Goal: Information Seeking & Learning: Learn about a topic

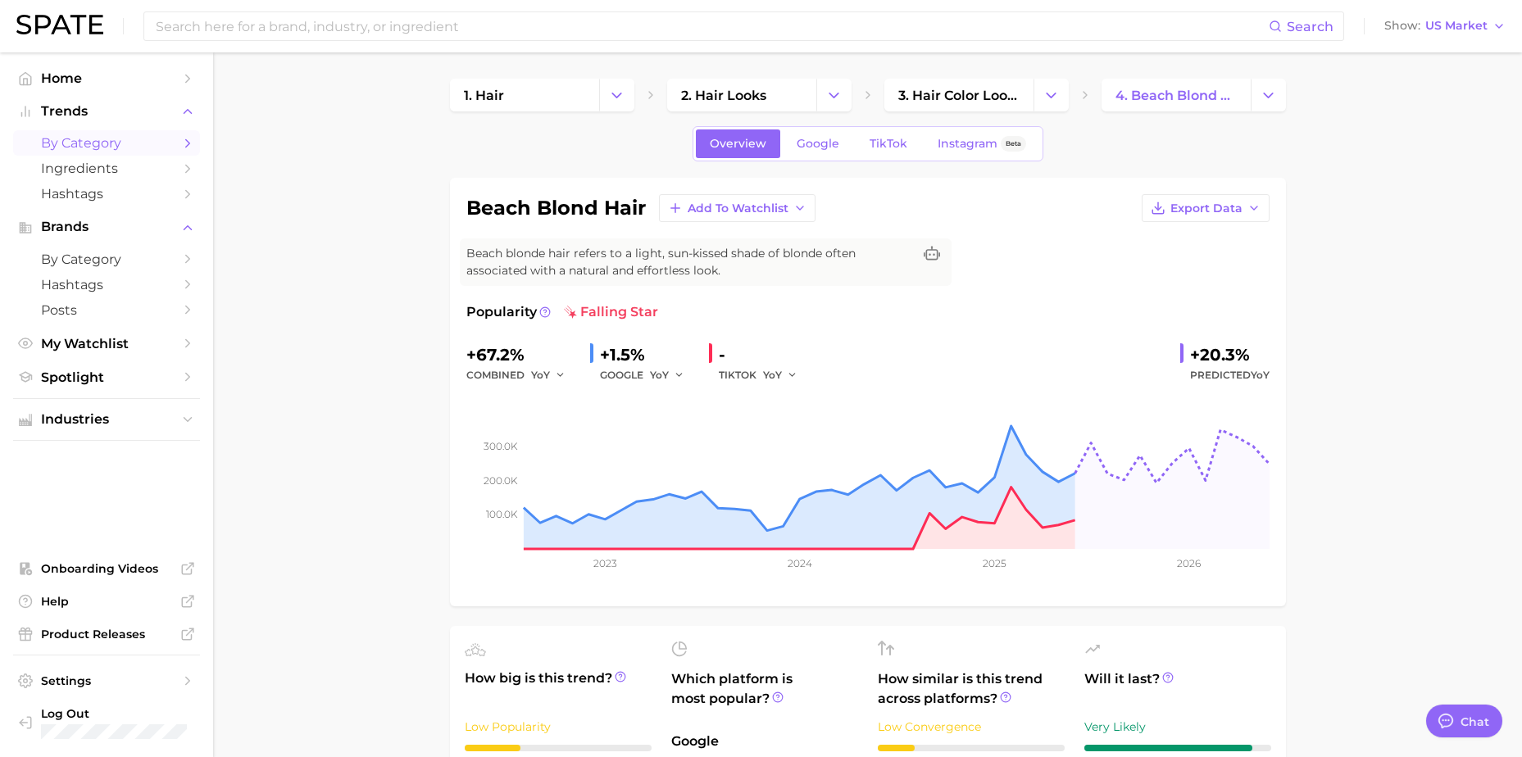
click at [152, 148] on span "by Category" at bounding box center [106, 143] width 131 height 16
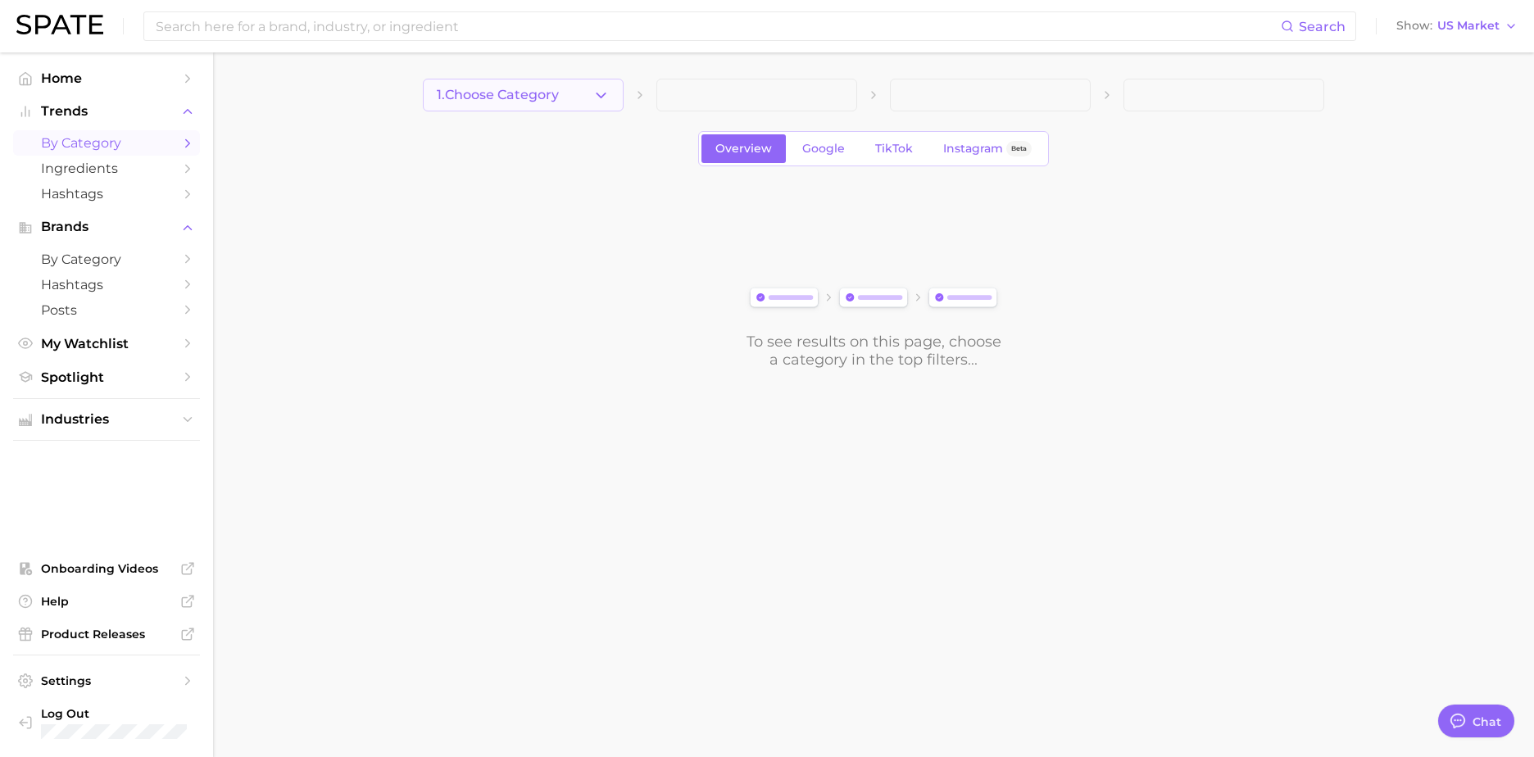
click at [513, 107] on button "1. Choose Category" at bounding box center [523, 95] width 201 height 33
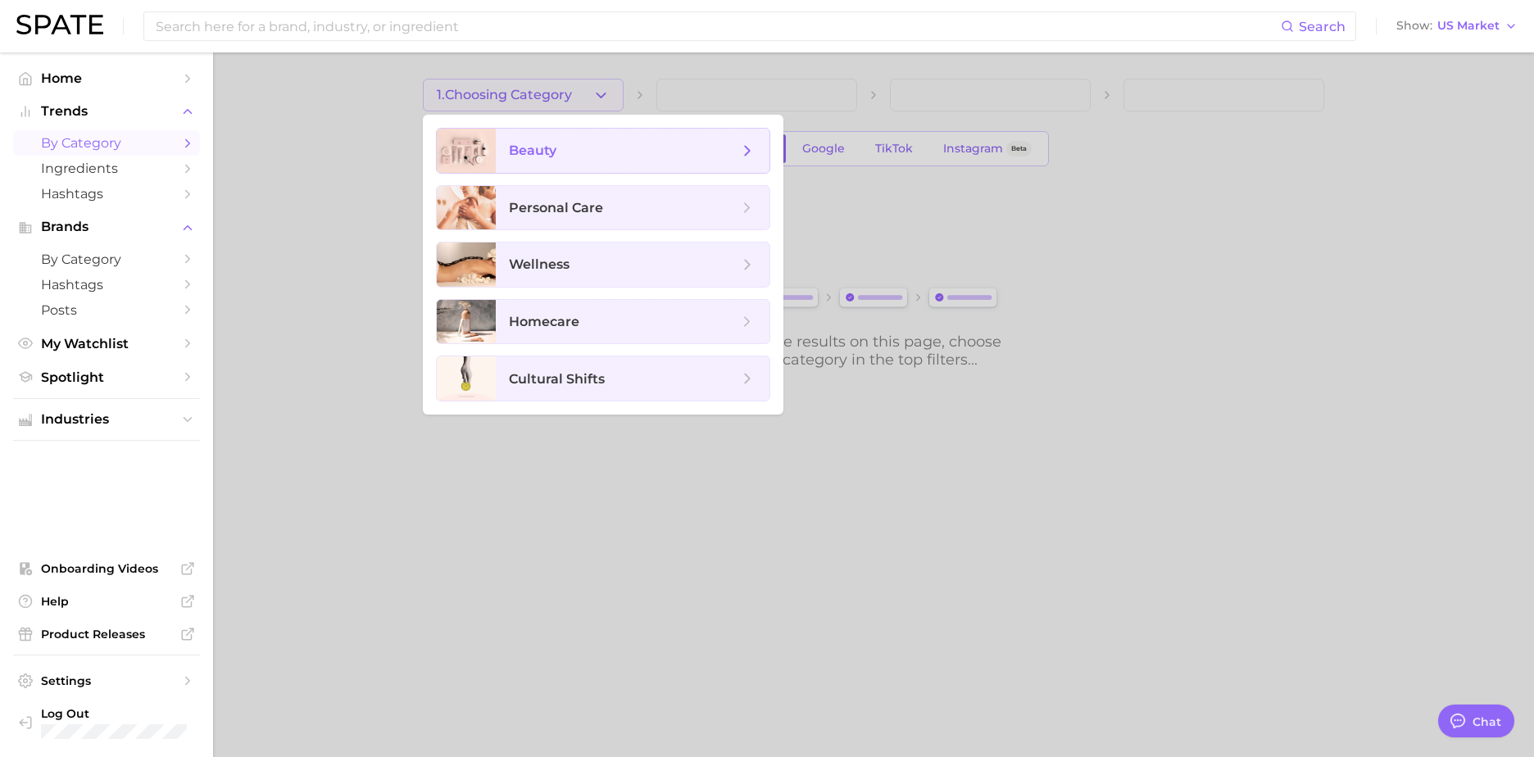
click at [531, 150] on span "beauty" at bounding box center [533, 151] width 48 height 16
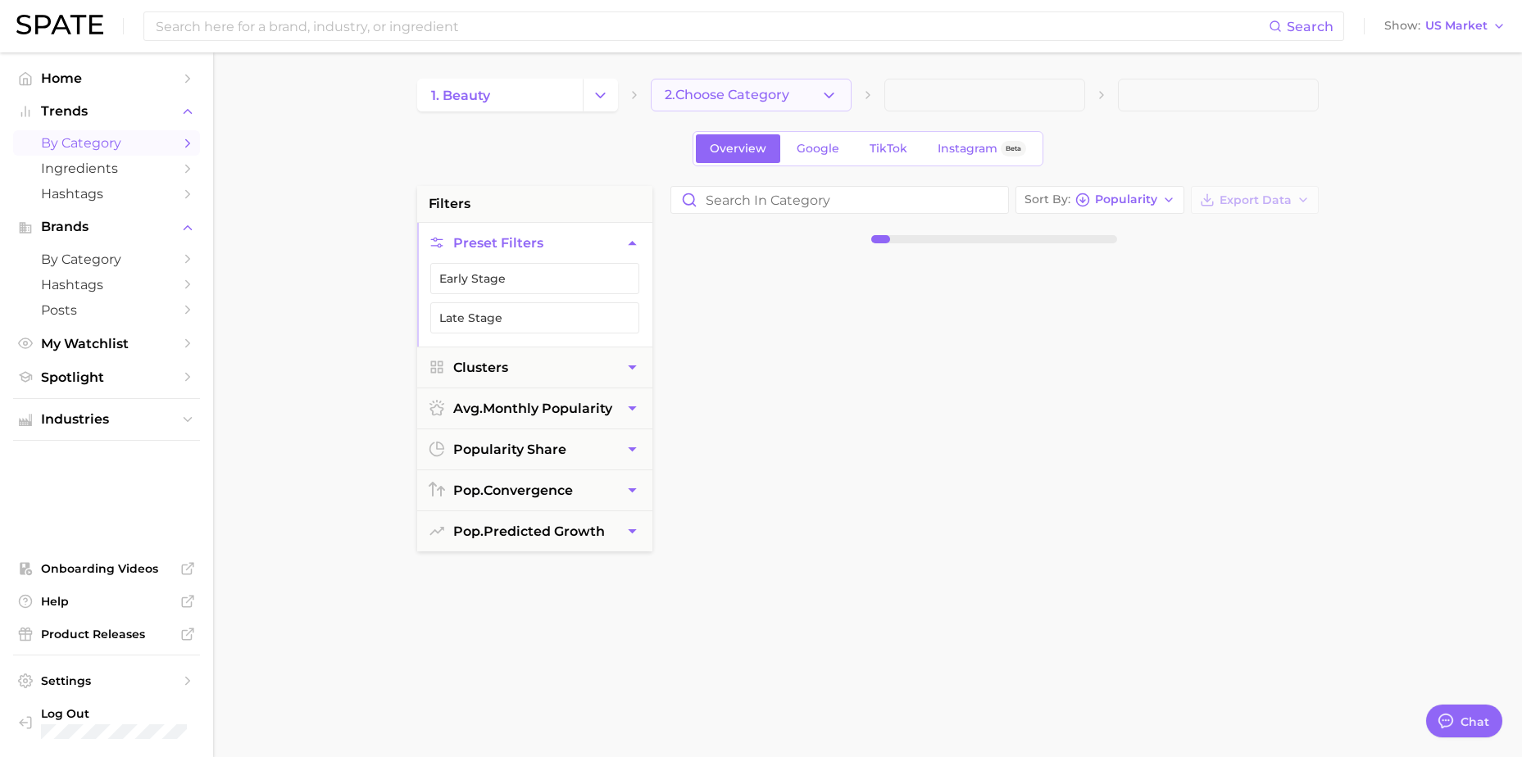
click at [681, 93] on span "2. Choose Category" at bounding box center [727, 95] width 125 height 15
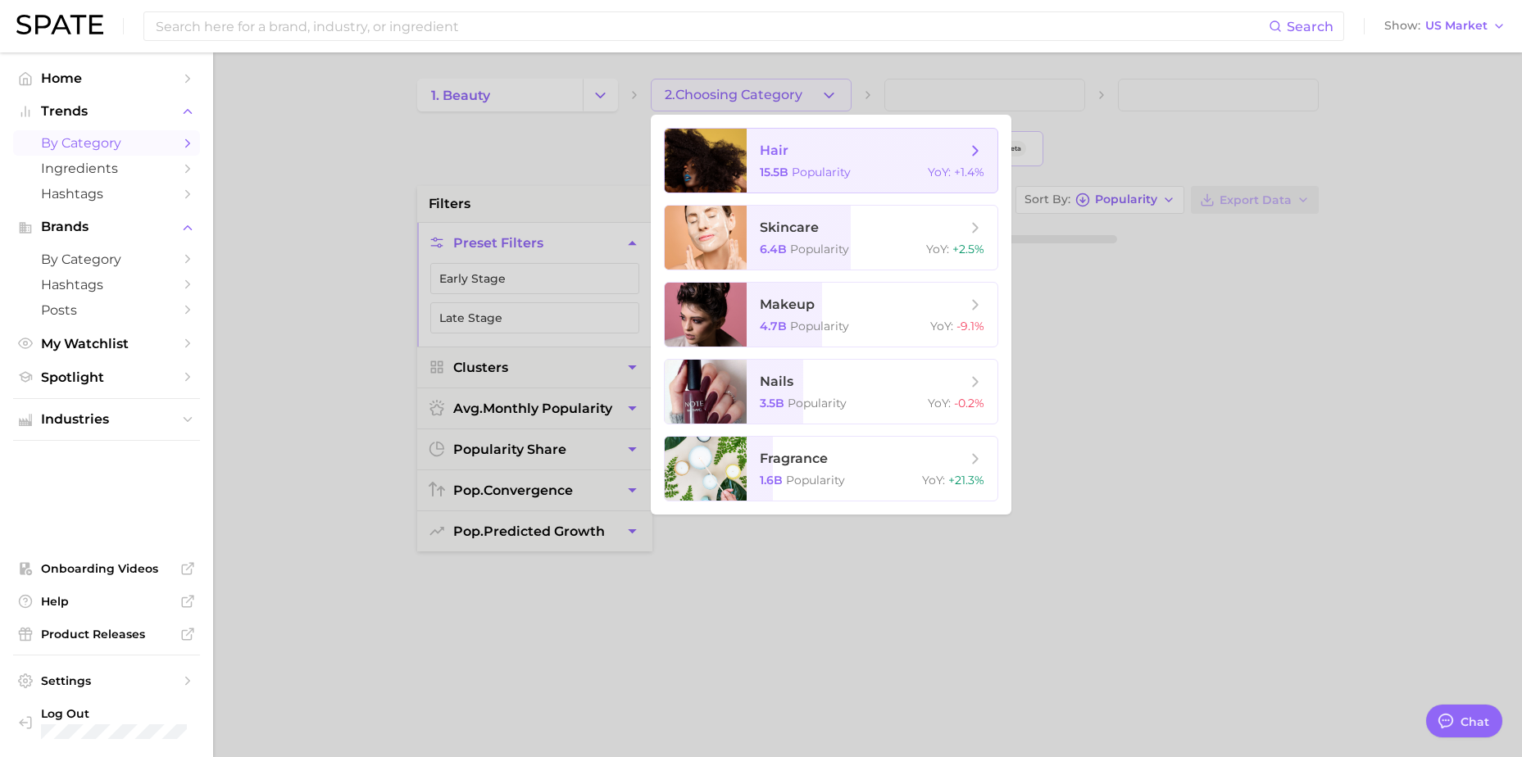
click at [803, 161] on span "hair 15.5b Popularity YoY : +1.4%" at bounding box center [871, 161] width 251 height 64
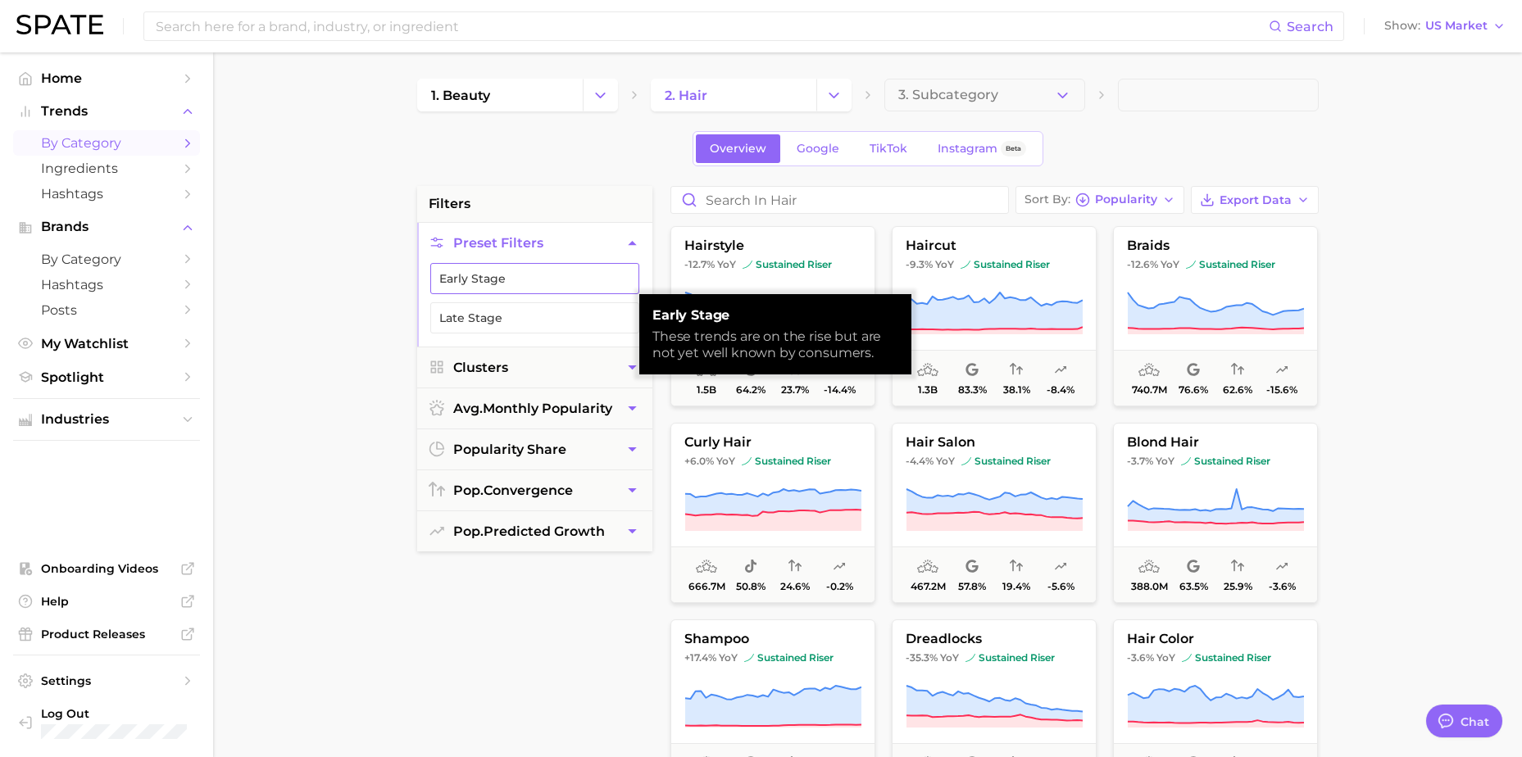
click at [489, 284] on button "Early Stage" at bounding box center [534, 278] width 209 height 31
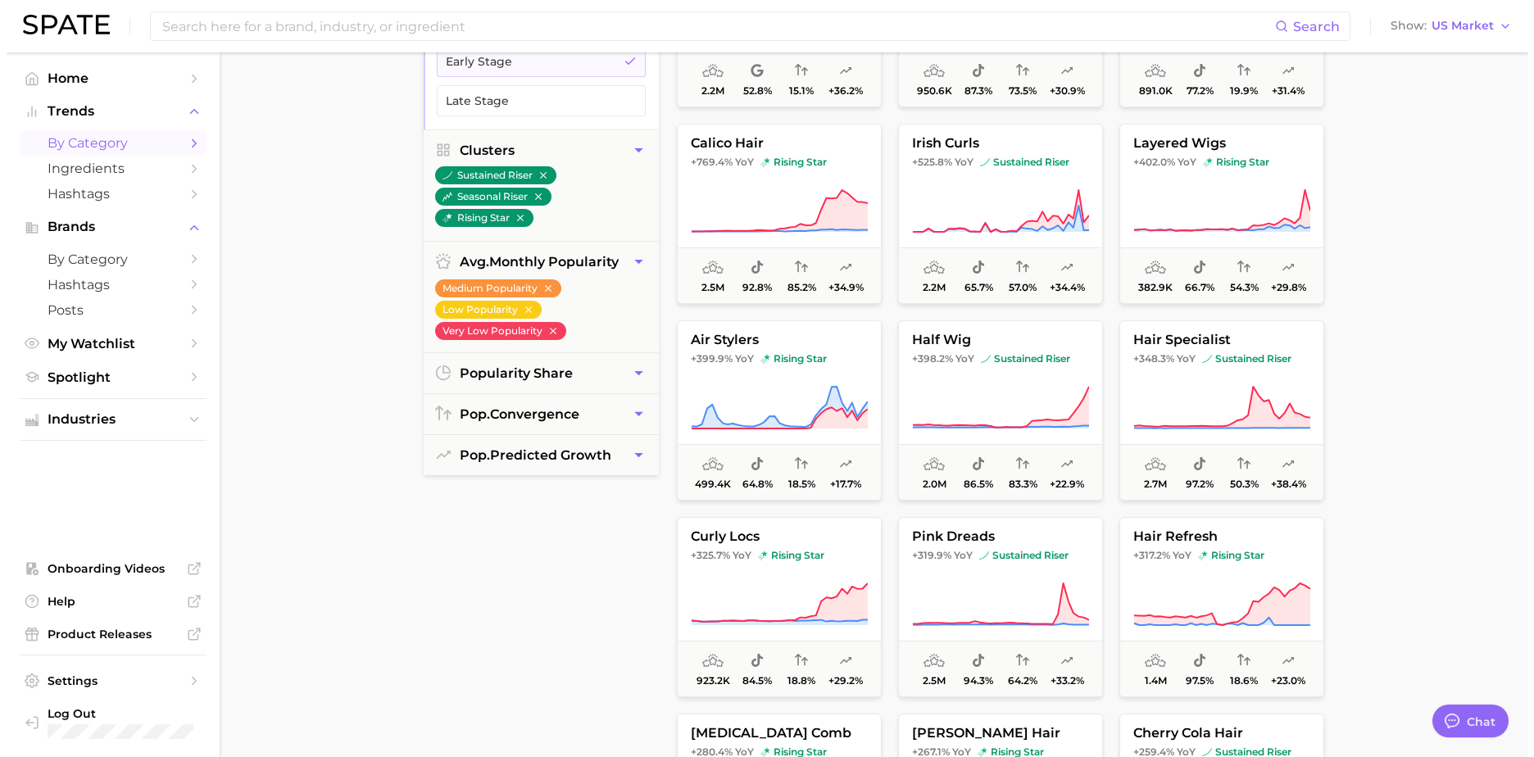
scroll to position [246, 0]
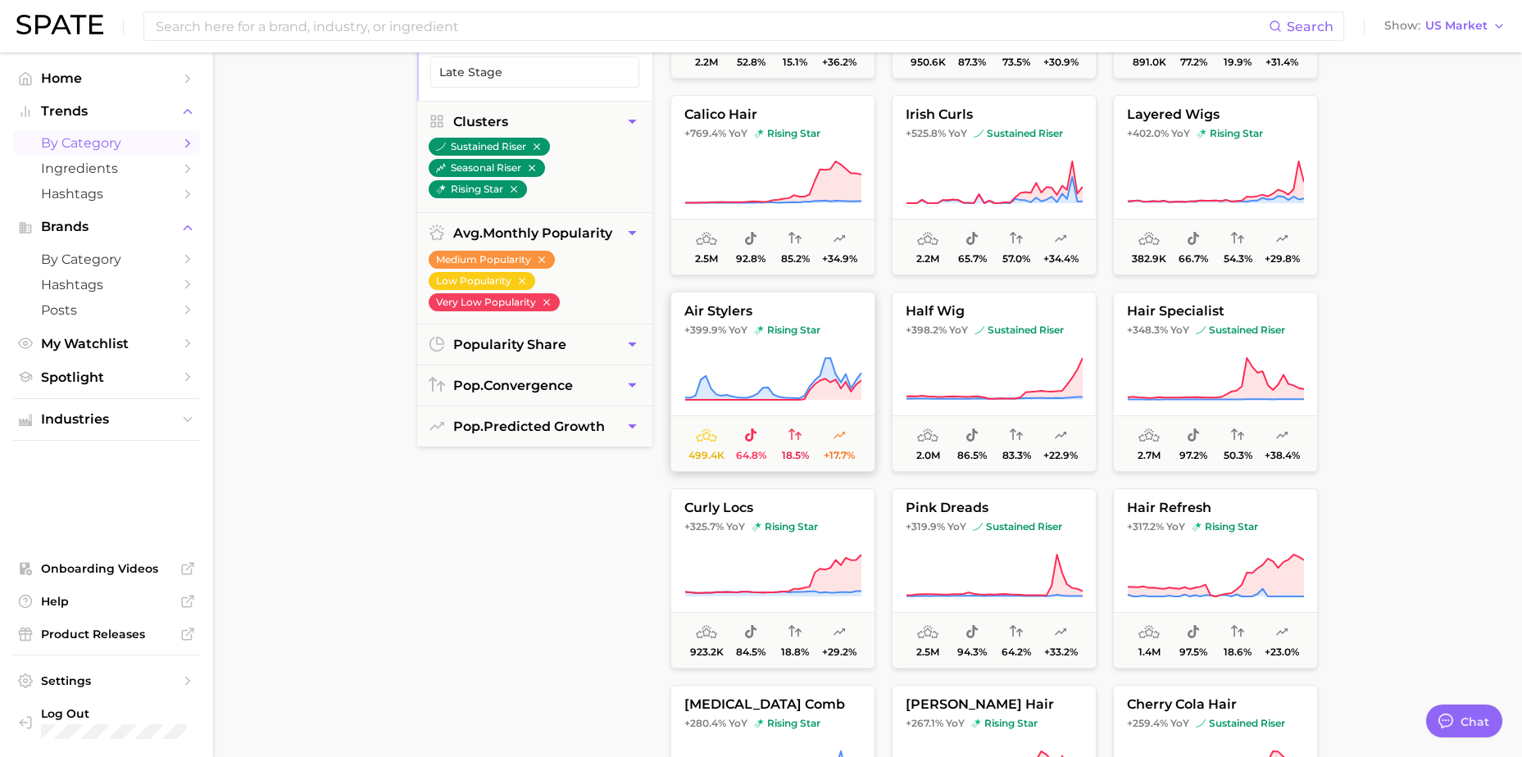
click at [844, 349] on button "air stylers +399.9% YoY rising star 499.4k 64.8% 18.5% +17.7%" at bounding box center [772, 382] width 205 height 180
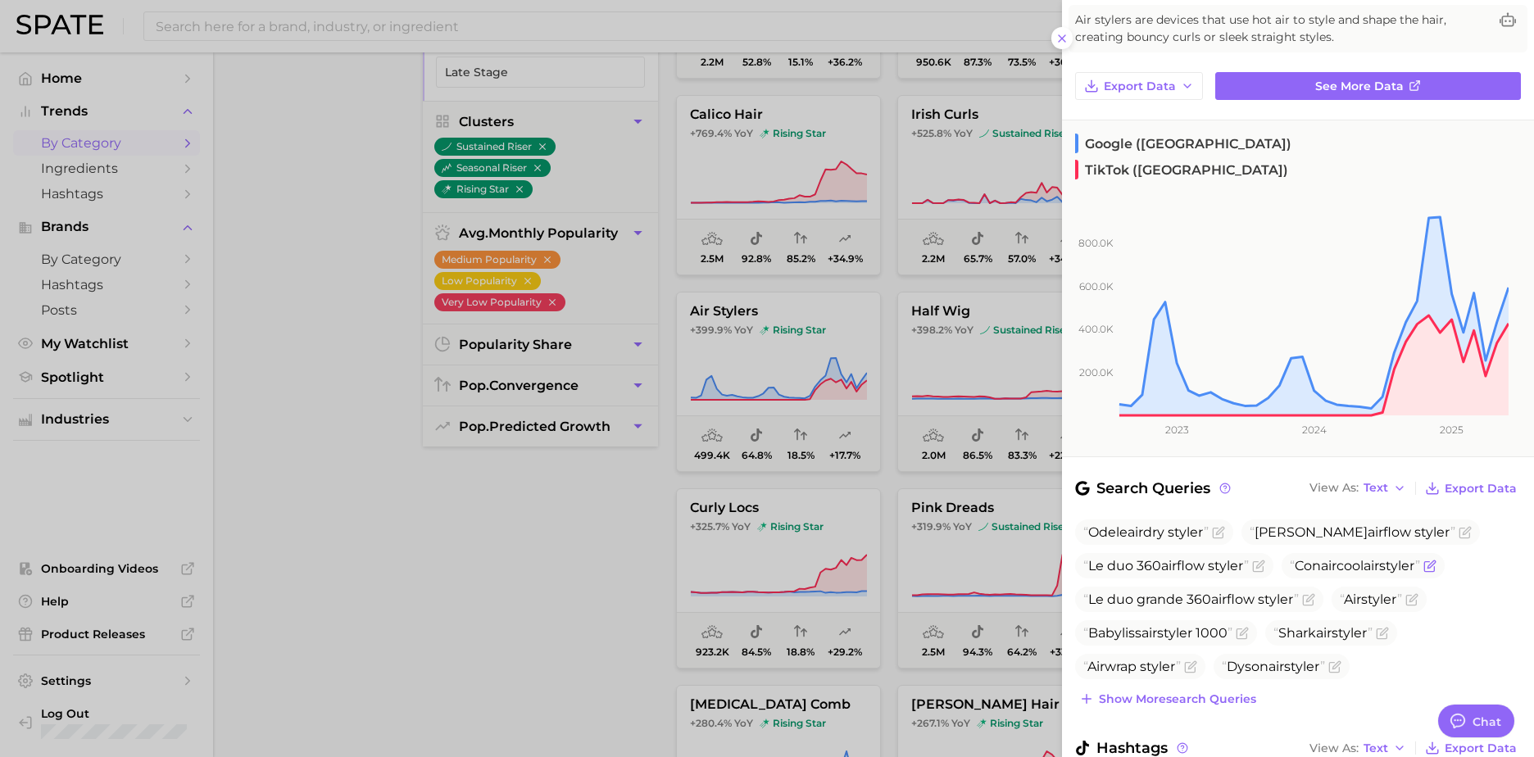
scroll to position [0, 0]
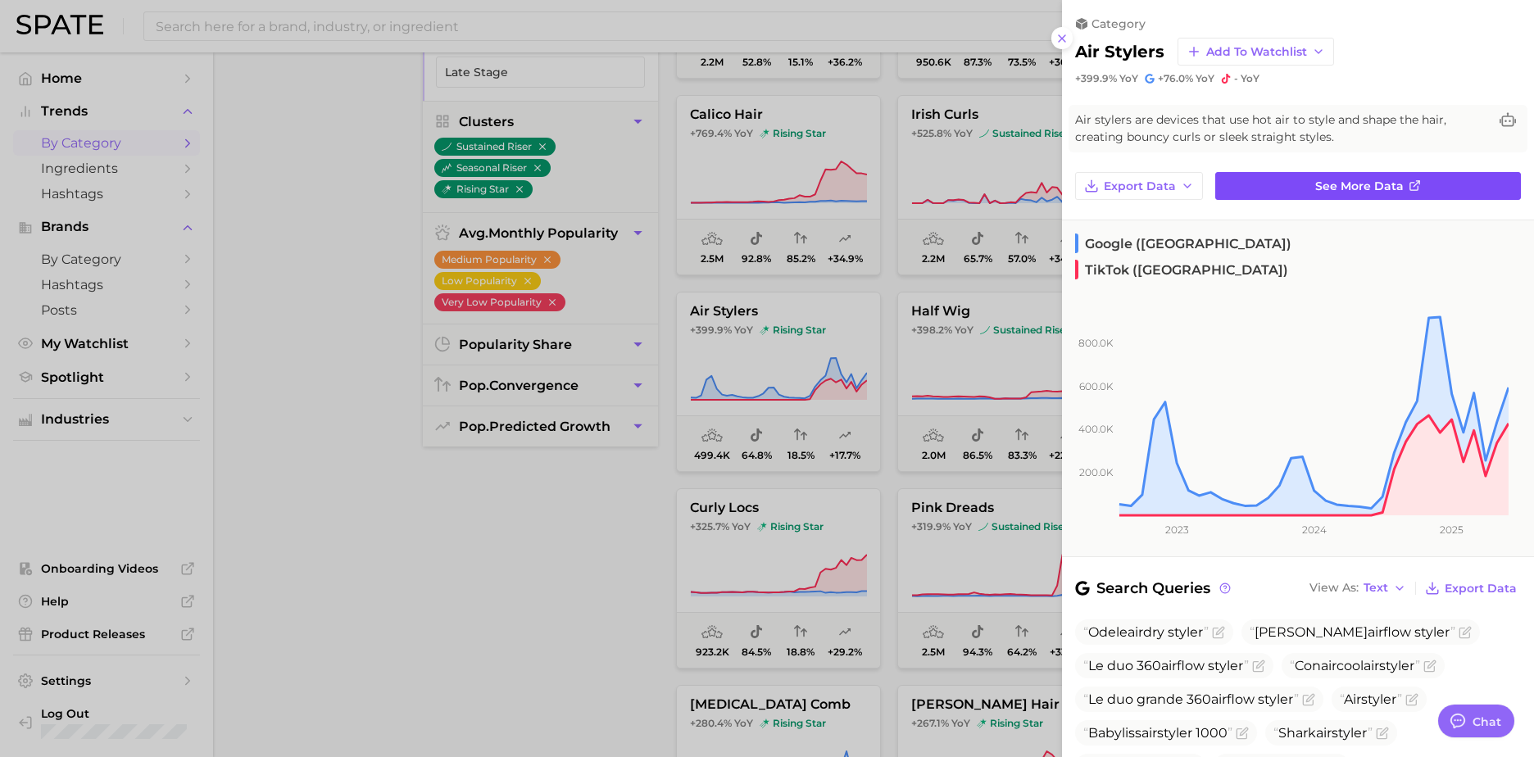
click at [1409, 185] on icon at bounding box center [1415, 185] width 13 height 13
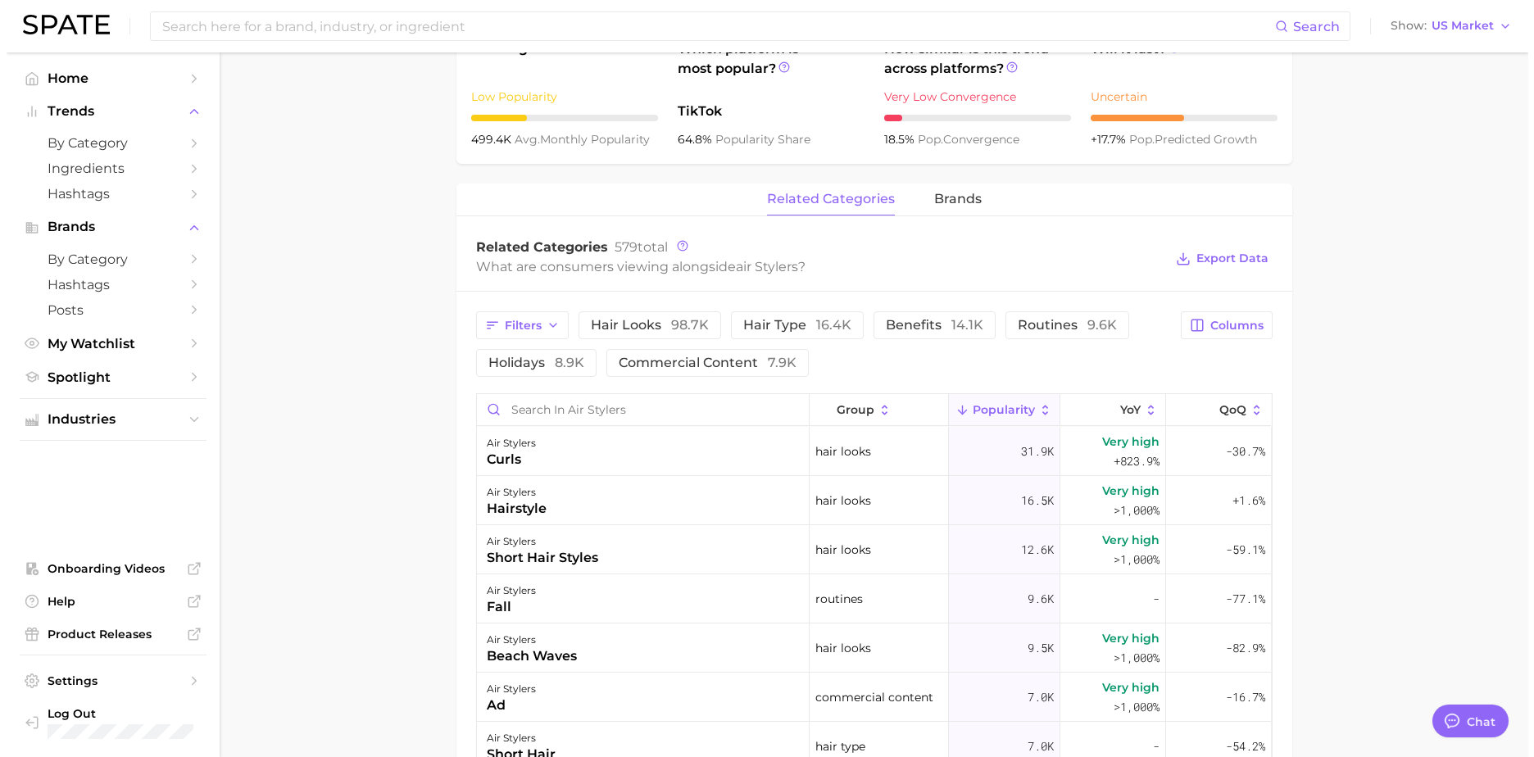
scroll to position [656, 0]
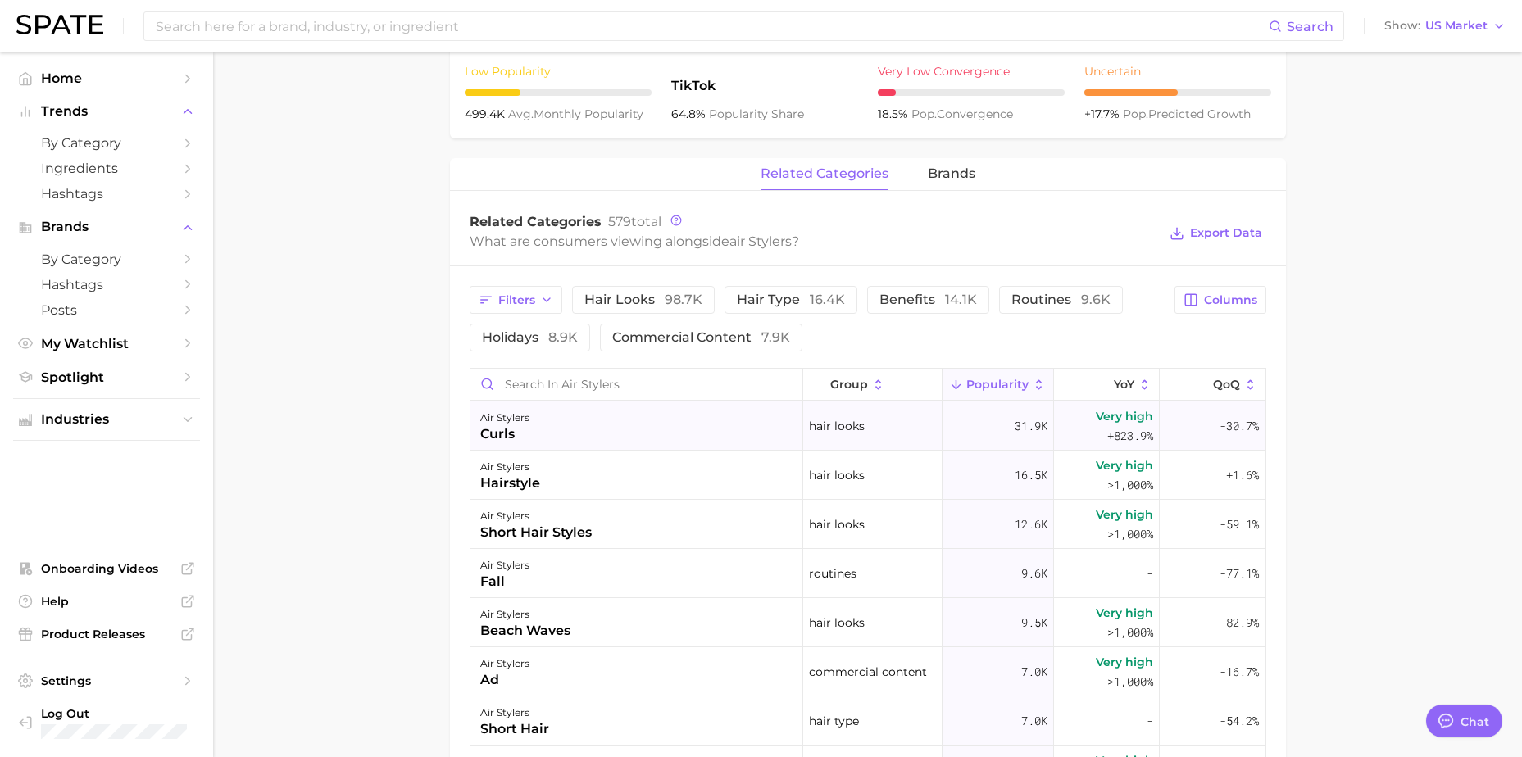
click at [547, 430] on div "air stylers curls" at bounding box center [636, 426] width 333 height 49
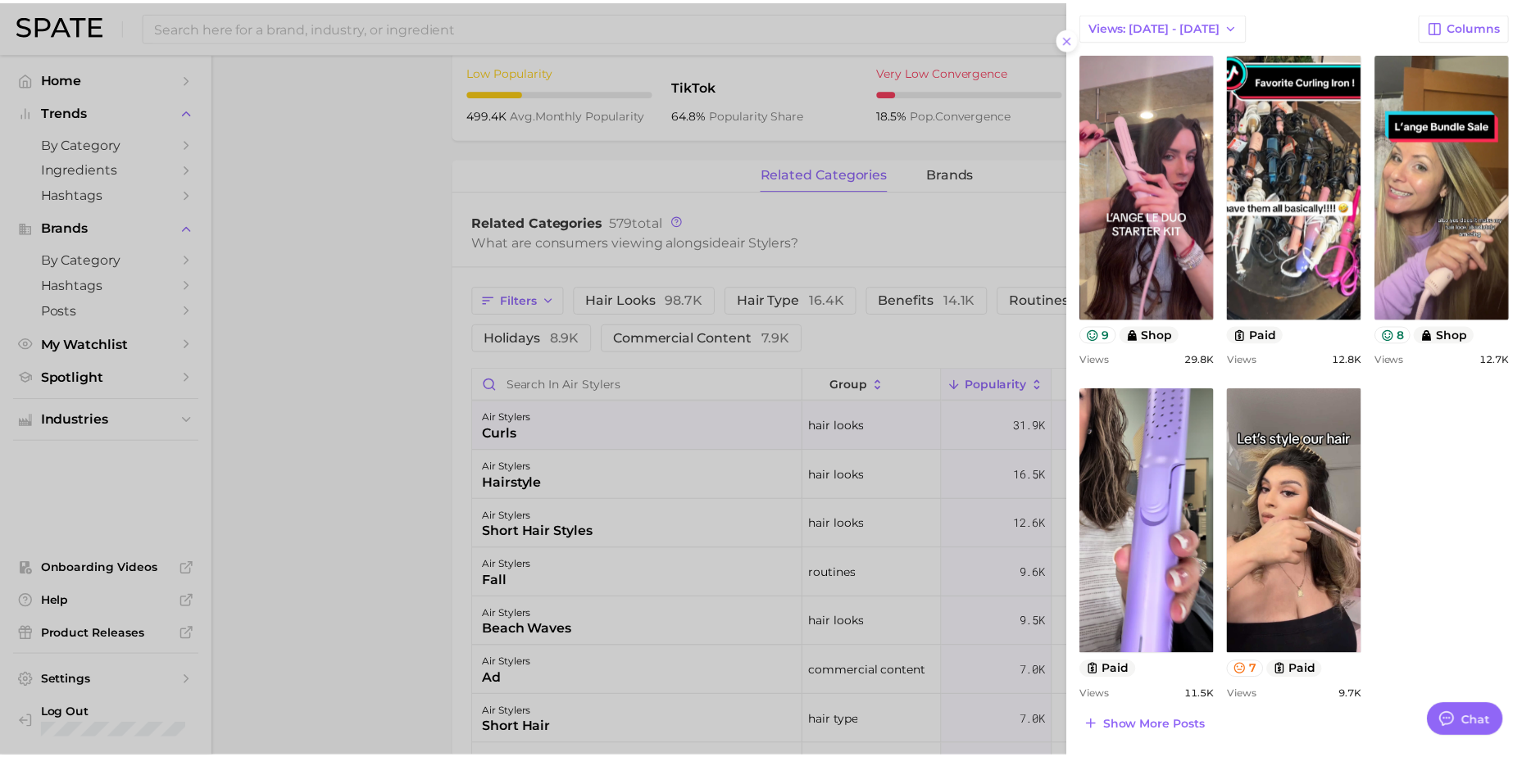
scroll to position [537, 0]
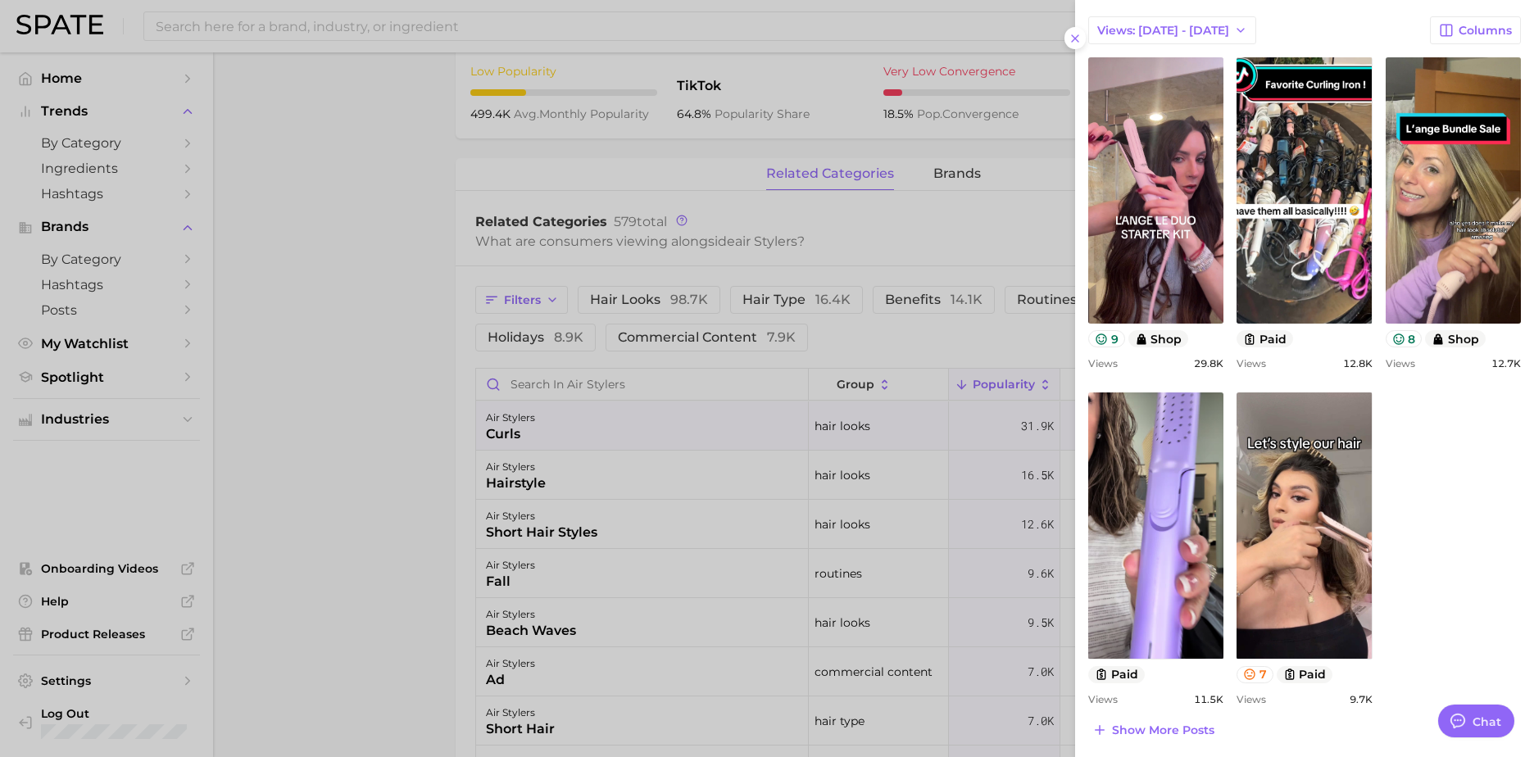
click at [79, 20] on div at bounding box center [767, 378] width 1534 height 757
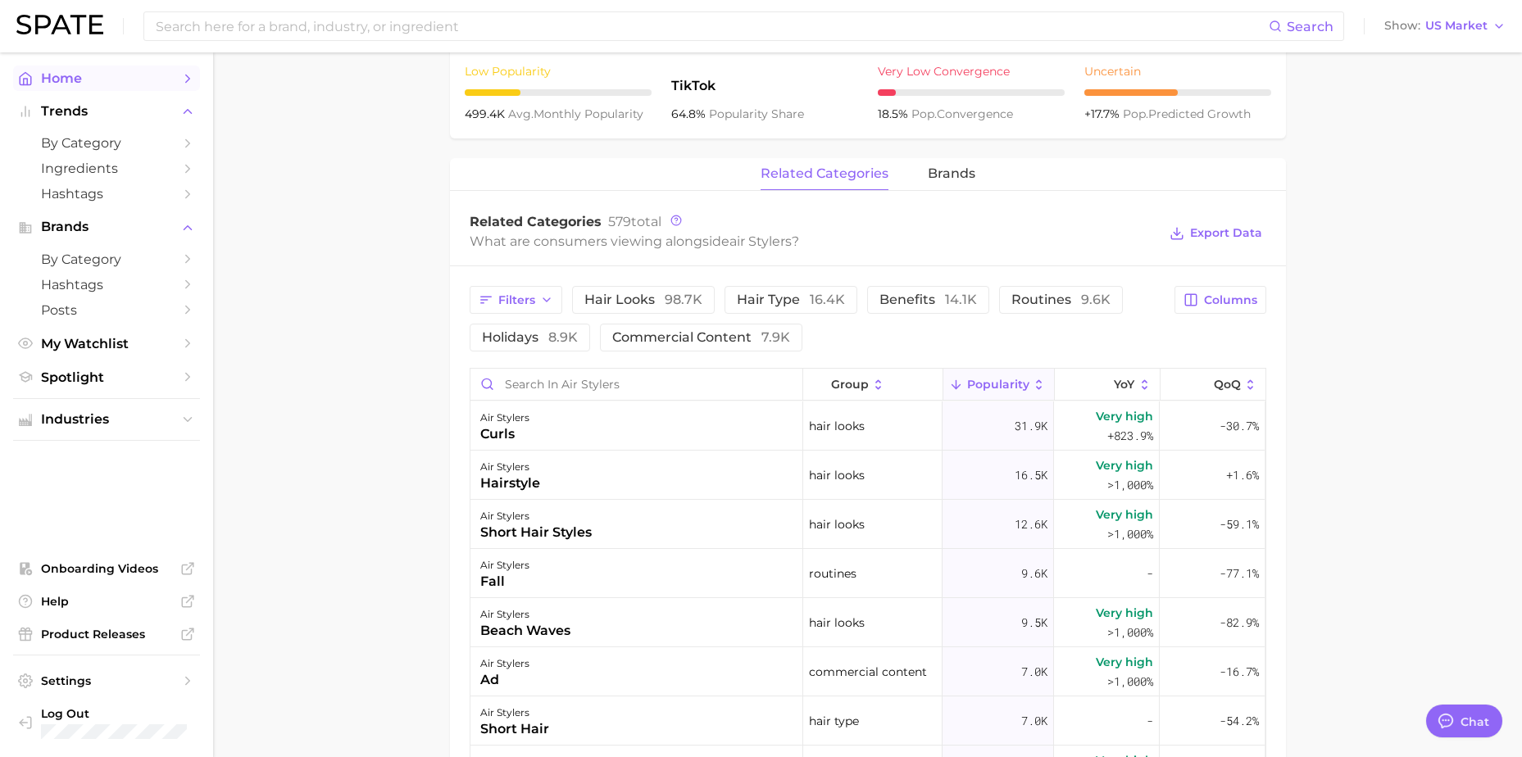
click at [68, 77] on span "Home" at bounding box center [106, 78] width 131 height 16
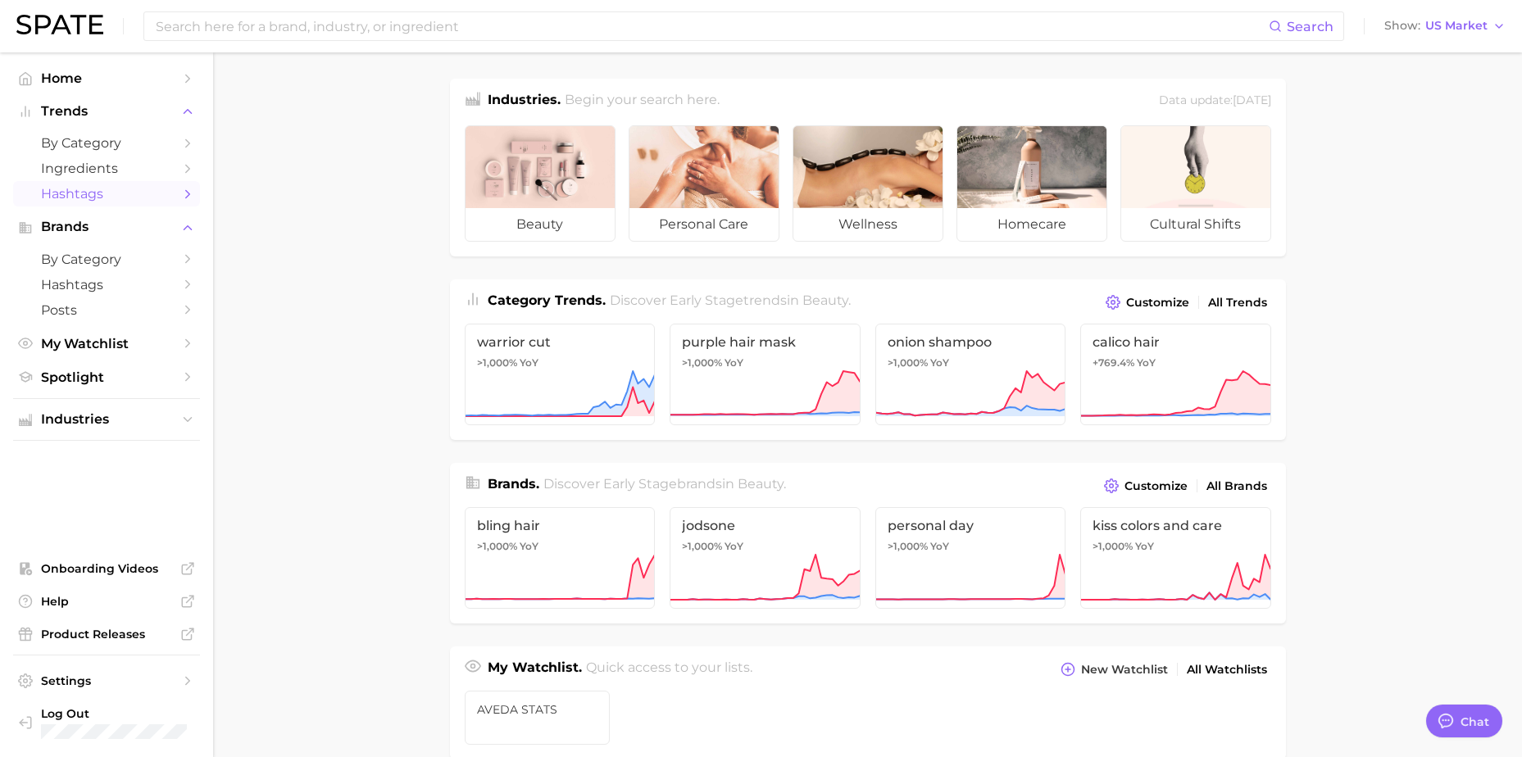
click at [190, 193] on icon "Sidebar" at bounding box center [187, 194] width 15 height 15
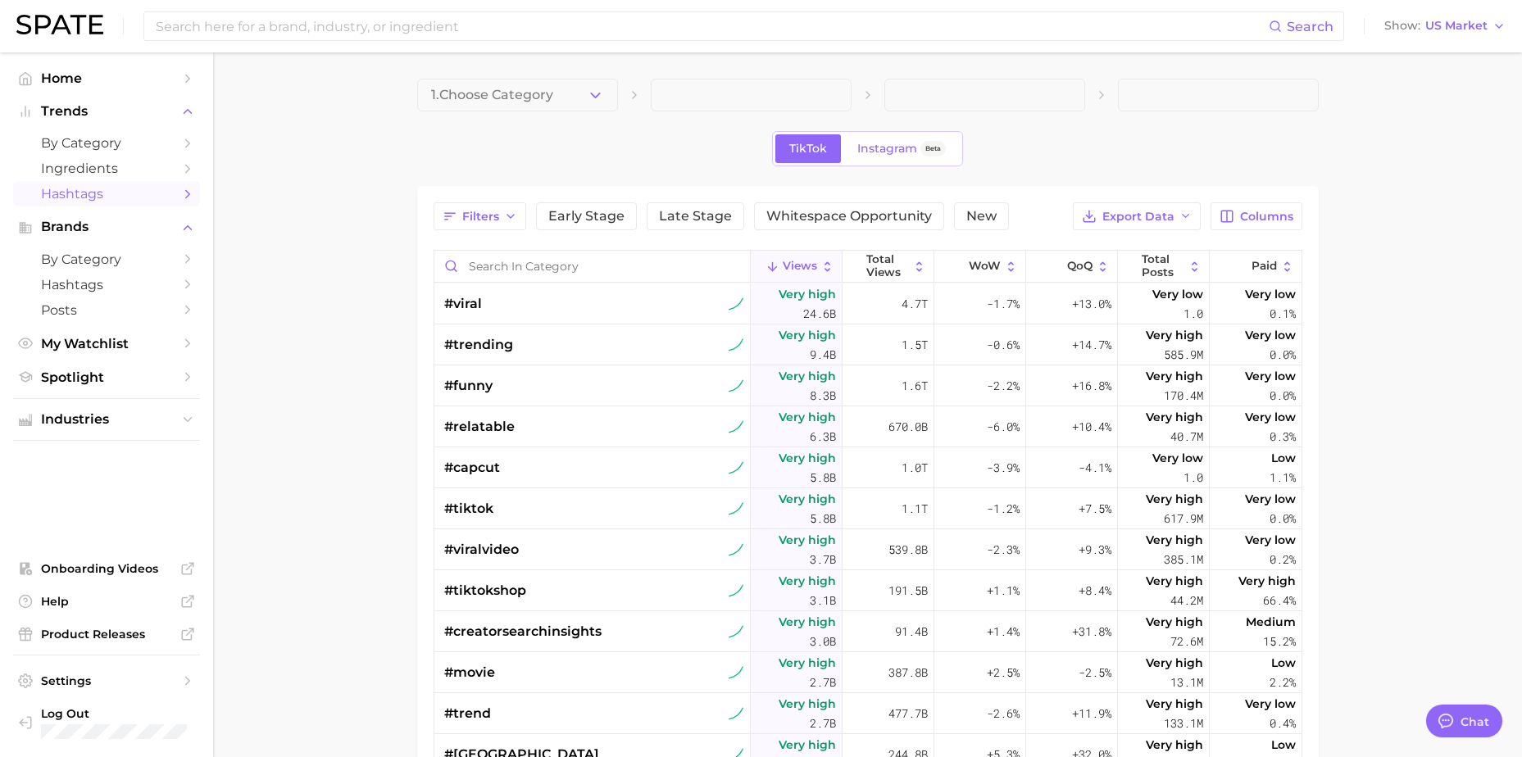
type textarea "x"
